Goal: Information Seeking & Learning: Check status

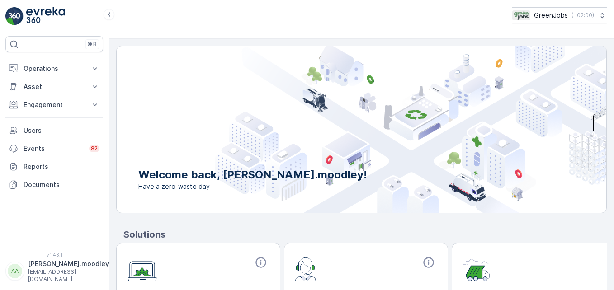
click at [298, 123] on img at bounding box center [410, 129] width 391 height 167
click at [95, 69] on icon at bounding box center [94, 68] width 9 height 9
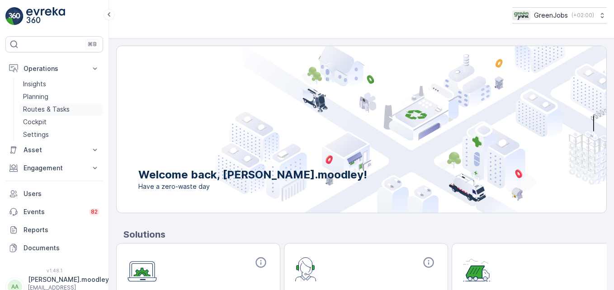
click at [52, 109] on p "Routes & Tasks" at bounding box center [46, 109] width 47 height 9
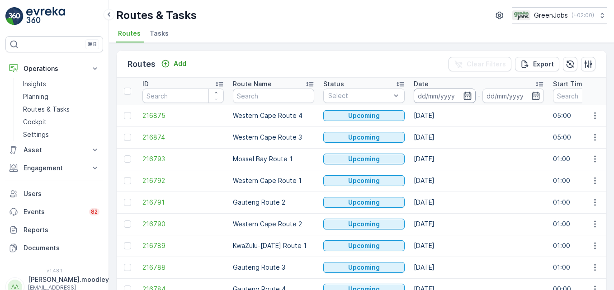
click at [437, 96] on input at bounding box center [445, 96] width 62 height 14
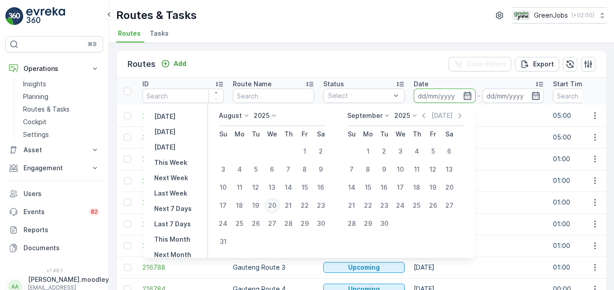
click at [277, 203] on div "20" at bounding box center [272, 205] width 14 height 14
type input "[DATE]"
click at [277, 203] on div "20" at bounding box center [272, 205] width 14 height 14
type input "[DATE]"
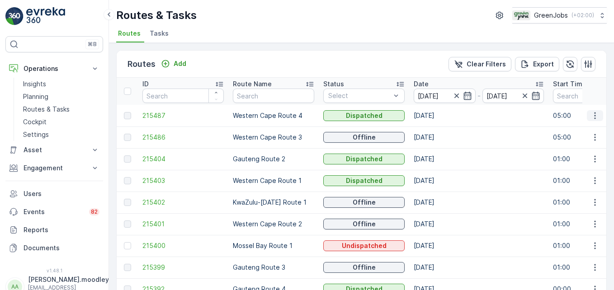
click at [439, 117] on icon "button" at bounding box center [595, 115] width 9 height 9
click at [439, 131] on span "See More Details" at bounding box center [574, 129] width 52 height 9
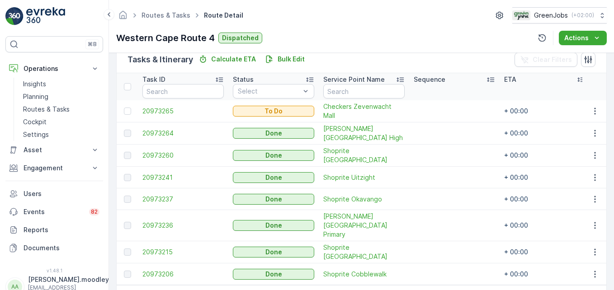
scroll to position [181, 0]
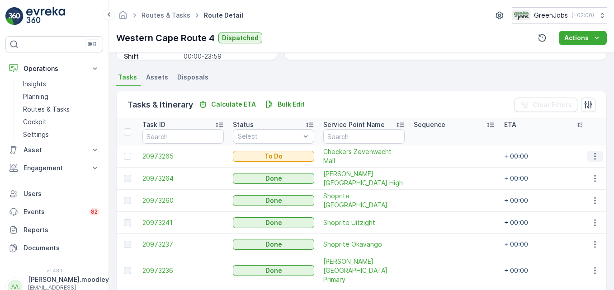
click at [439, 157] on icon "button" at bounding box center [595, 156] width 9 height 9
click at [439, 169] on span "See More Details" at bounding box center [576, 169] width 52 height 9
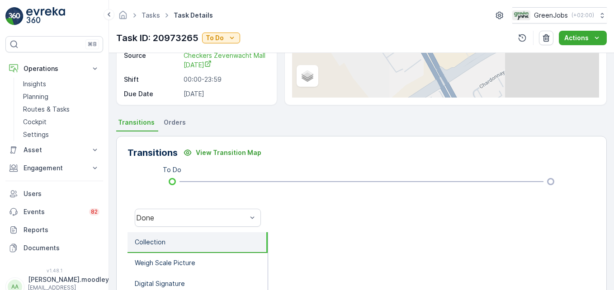
scroll to position [280, 0]
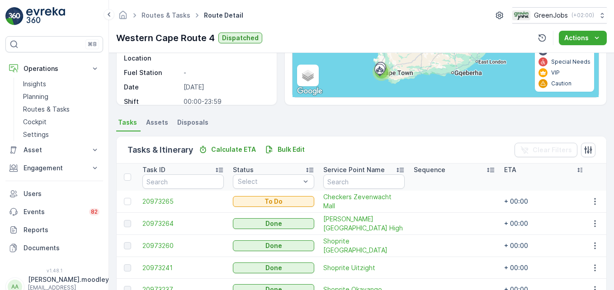
scroll to position [253, 0]
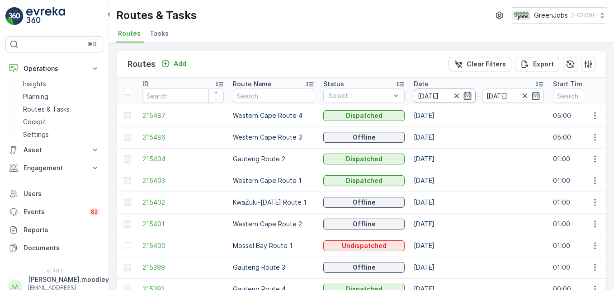
click at [439, 95] on input "[DATE]" at bounding box center [445, 96] width 62 height 14
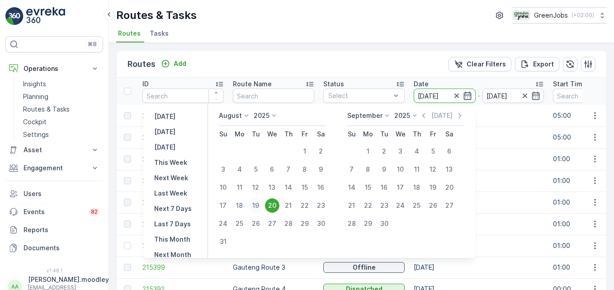
click at [259, 206] on div "19" at bounding box center [256, 205] width 14 height 14
type input "[DATE]"
click at [259, 206] on div "19" at bounding box center [256, 205] width 14 height 14
type input "[DATE]"
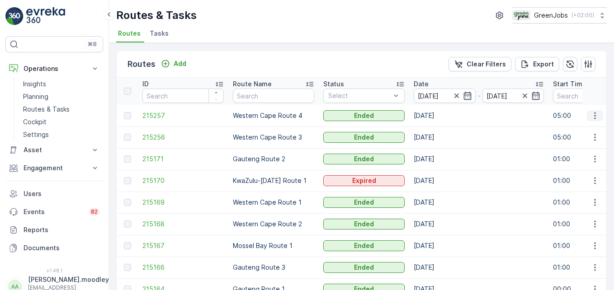
click at [439, 118] on icon "button" at bounding box center [595, 115] width 9 height 9
click at [439, 127] on span "See More Details" at bounding box center [574, 129] width 52 height 9
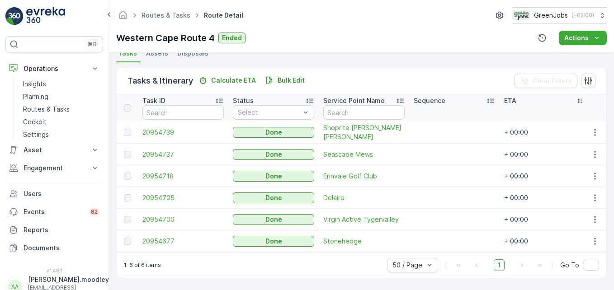
scroll to position [209, 0]
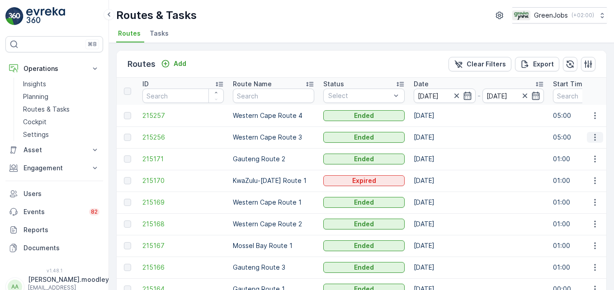
click at [439, 141] on icon "button" at bounding box center [595, 137] width 9 height 9
click at [439, 149] on span "See More Details" at bounding box center [574, 151] width 52 height 9
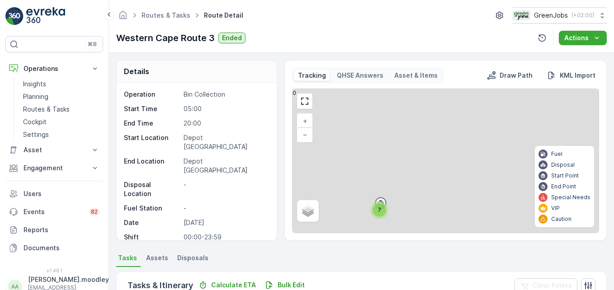
scroll to position [232, 0]
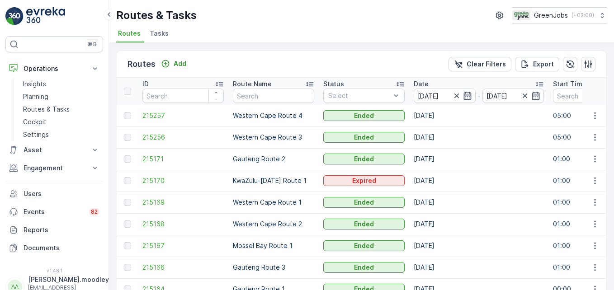
scroll to position [45, 0]
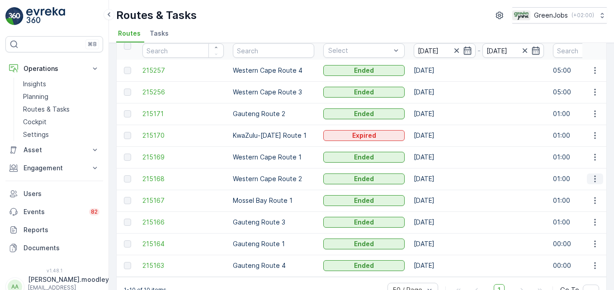
click at [439, 180] on icon "button" at bounding box center [595, 179] width 9 height 9
click at [439, 194] on span "See More Details" at bounding box center [574, 192] width 52 height 9
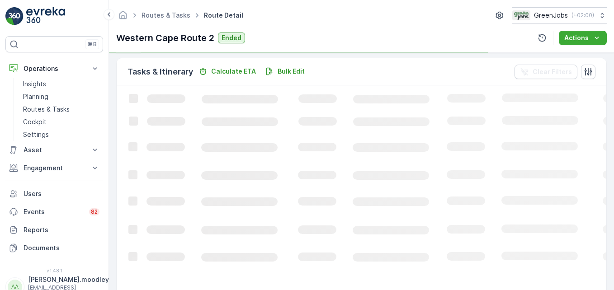
scroll to position [254, 0]
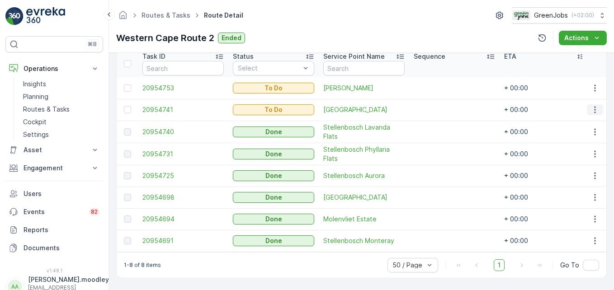
click at [439, 106] on icon "button" at bounding box center [595, 109] width 9 height 9
click at [439, 119] on span "See More Details" at bounding box center [576, 118] width 52 height 9
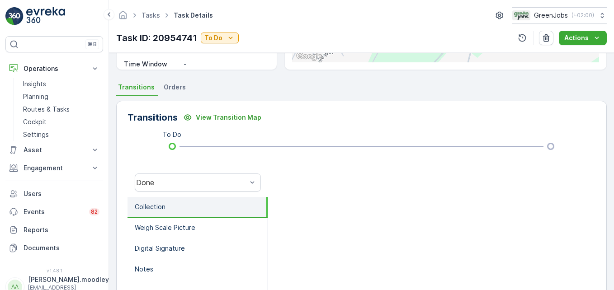
scroll to position [181, 0]
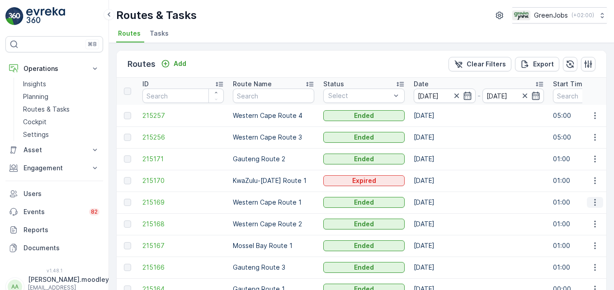
click at [439, 204] on button "button" at bounding box center [595, 202] width 16 height 11
click at [439, 216] on span "See More Details" at bounding box center [574, 216] width 52 height 9
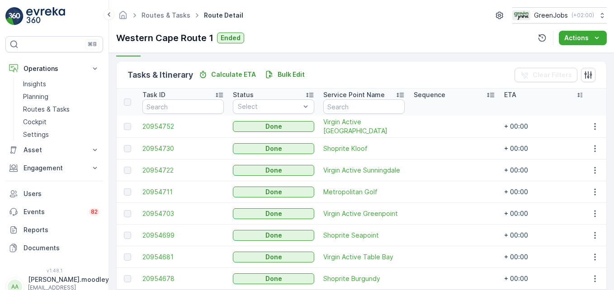
scroll to position [226, 0]
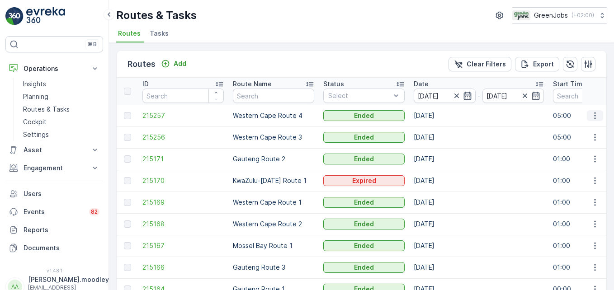
click at [439, 113] on icon "button" at bounding box center [595, 115] width 9 height 9
click at [439, 129] on span "See More Details" at bounding box center [574, 129] width 52 height 9
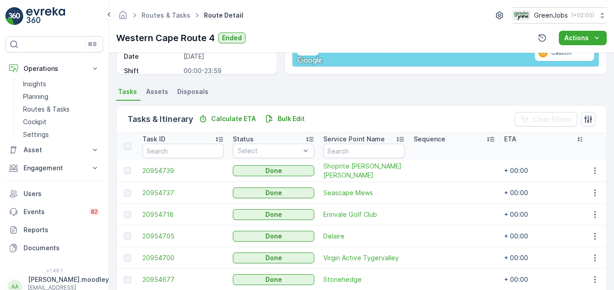
scroll to position [209, 0]
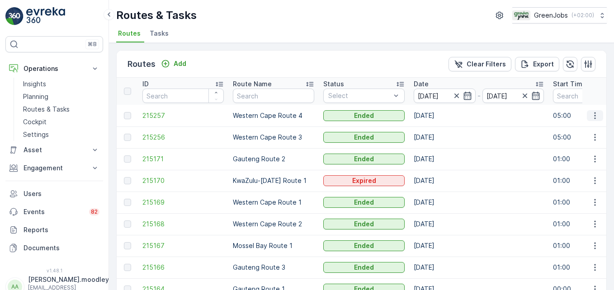
click at [439, 113] on icon "button" at bounding box center [594, 115] width 1 height 7
click at [439, 127] on span "See More Details" at bounding box center [574, 129] width 52 height 9
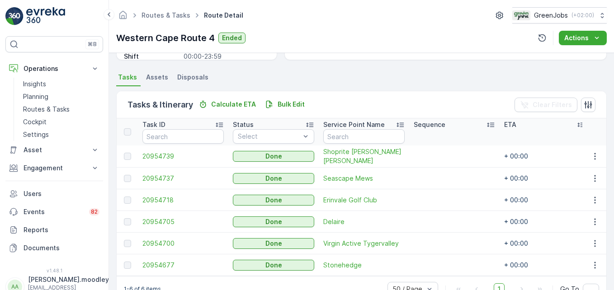
scroll to position [209, 0]
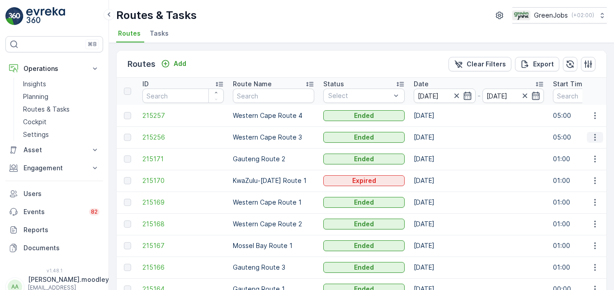
click at [439, 137] on icon "button" at bounding box center [595, 137] width 9 height 9
click at [439, 148] on span "See More Details" at bounding box center [574, 151] width 52 height 9
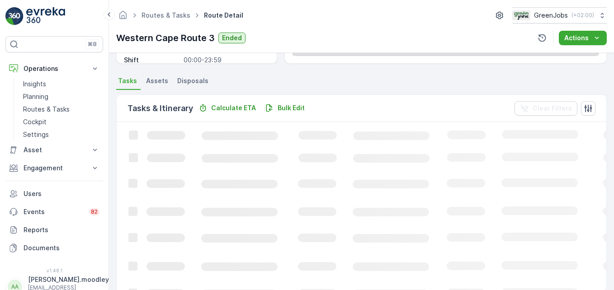
scroll to position [226, 0]
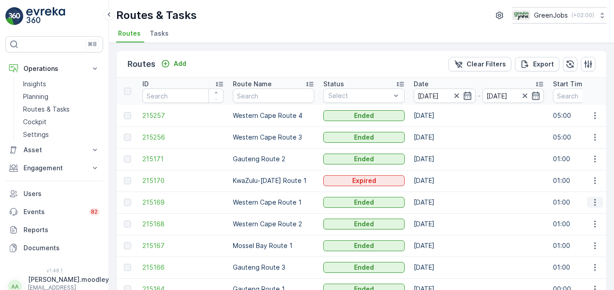
click at [439, 204] on icon "button" at bounding box center [595, 202] width 9 height 9
click at [439, 216] on span "See More Details" at bounding box center [574, 216] width 52 height 9
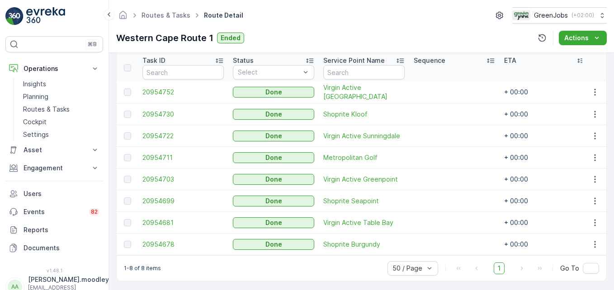
scroll to position [253, 0]
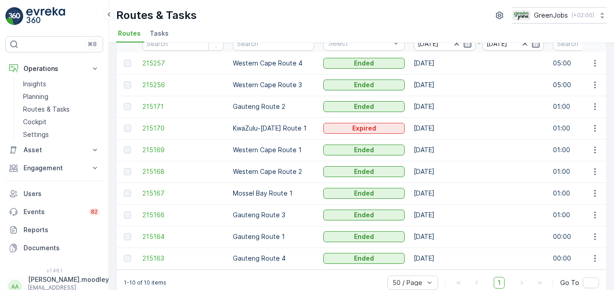
scroll to position [70, 0]
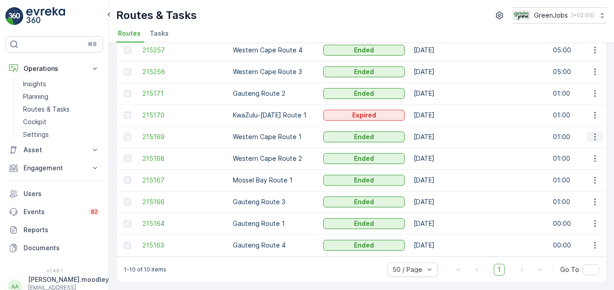
click at [439, 135] on icon "button" at bounding box center [595, 136] width 9 height 9
click at [439, 145] on span "See More Details" at bounding box center [574, 146] width 52 height 9
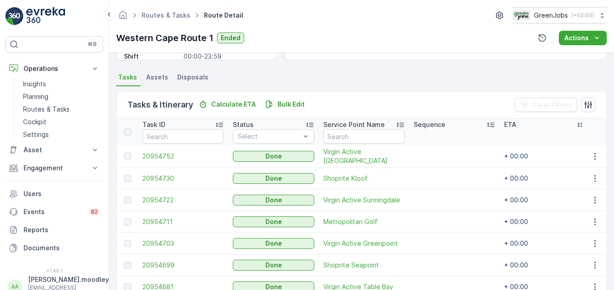
scroll to position [253, 0]
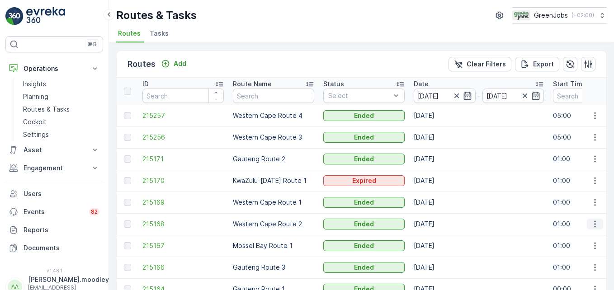
click at [439, 223] on icon "button" at bounding box center [595, 224] width 9 height 9
click at [439, 240] on span "See More Details" at bounding box center [574, 237] width 52 height 9
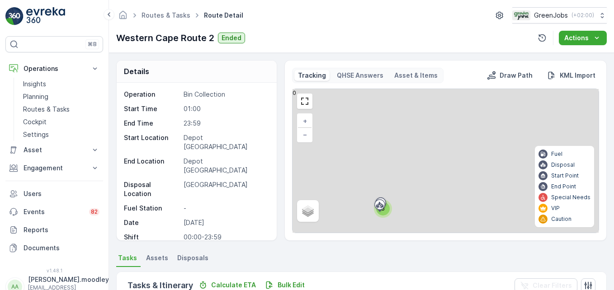
scroll to position [226, 0]
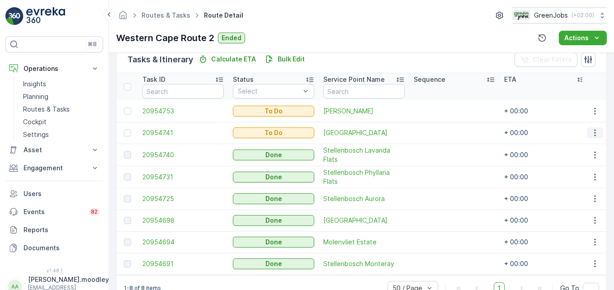
click at [439, 134] on icon "button" at bounding box center [595, 132] width 9 height 9
click at [439, 145] on span "See More Details" at bounding box center [576, 146] width 52 height 9
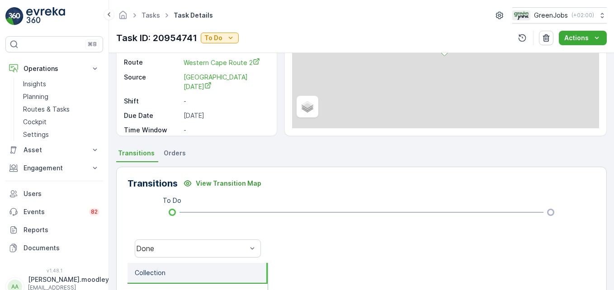
scroll to position [136, 0]
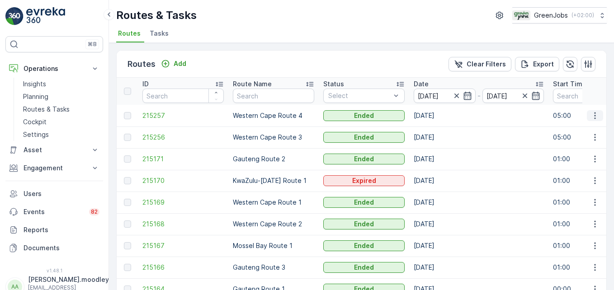
click at [439, 116] on icon "button" at bounding box center [595, 115] width 9 height 9
click at [439, 131] on span "See More Details" at bounding box center [574, 129] width 52 height 9
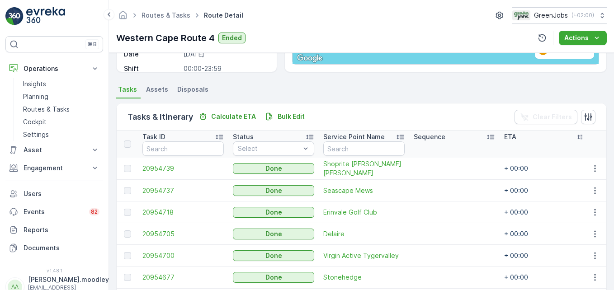
scroll to position [181, 0]
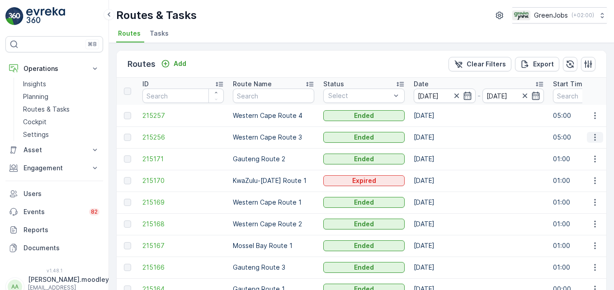
click at [439, 137] on button "button" at bounding box center [595, 137] width 16 height 11
click at [439, 153] on span "See More Details" at bounding box center [574, 151] width 52 height 9
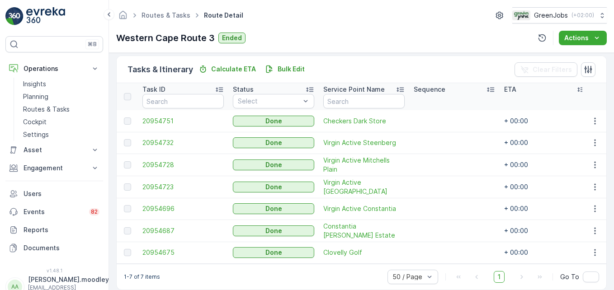
scroll to position [232, 0]
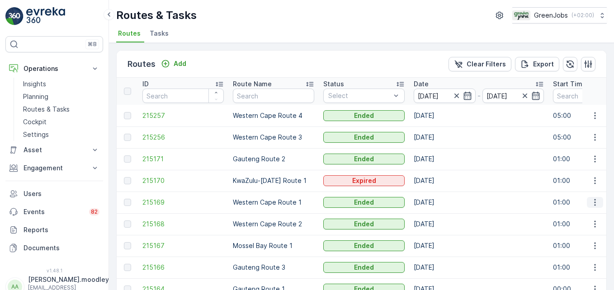
click at [439, 203] on icon "button" at bounding box center [594, 202] width 1 height 7
click at [439, 215] on span "See More Details" at bounding box center [574, 216] width 52 height 9
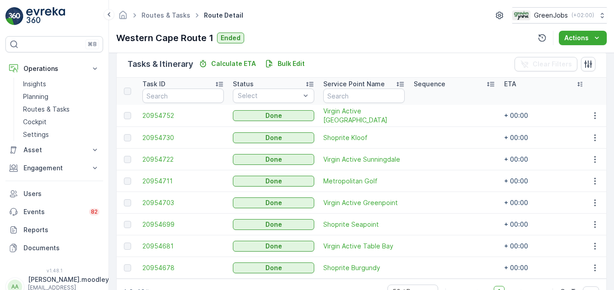
scroll to position [226, 0]
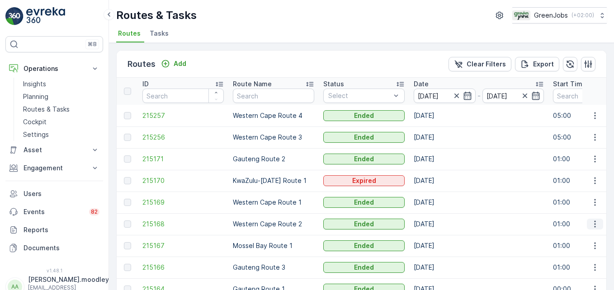
click at [439, 229] on button "button" at bounding box center [595, 224] width 16 height 11
click at [439, 240] on span "See More Details" at bounding box center [574, 237] width 52 height 9
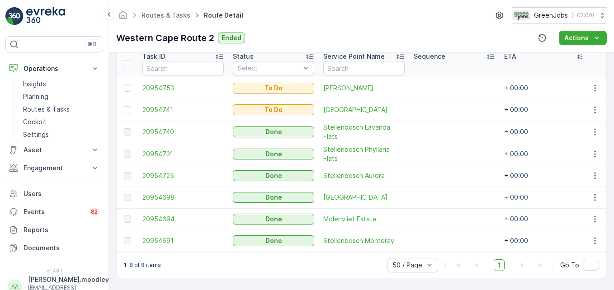
scroll to position [254, 0]
click at [439, 199] on td at bounding box center [454, 198] width 90 height 22
